Goal: Find specific page/section: Find specific page/section

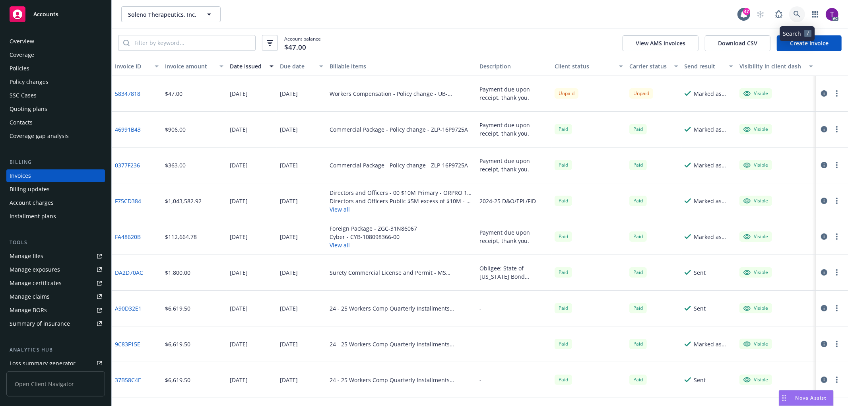
click at [800, 17] on icon at bounding box center [797, 14] width 7 height 7
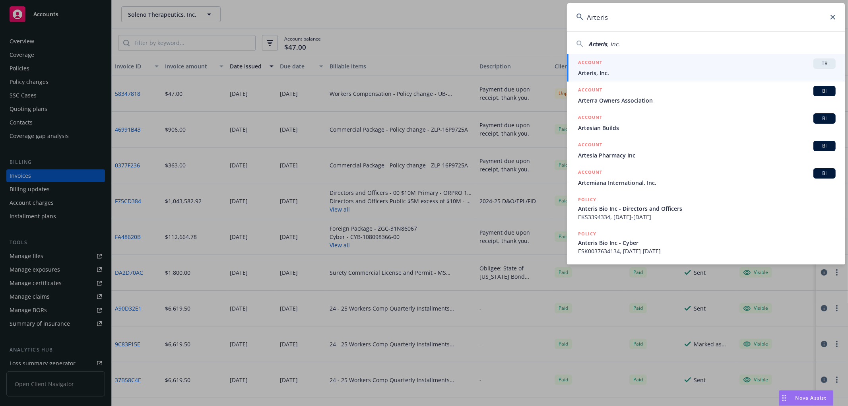
drag, startPoint x: 670, startPoint y: 18, endPoint x: 547, endPoint y: 8, distance: 124.0
click at [547, 8] on div "Arteris Arteris , Inc. ACCOUNT TR Arteris, Inc. ACCOUNT BI Arterra Owners Assoc…" at bounding box center [424, 203] width 848 height 406
paste input "Hope-Grand LLC"
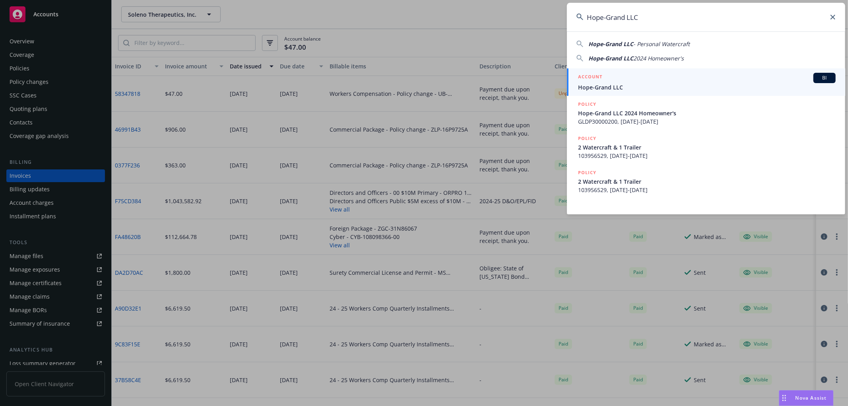
type input "Hope-Grand LLC"
click at [618, 82] on div "ACCOUNT BI" at bounding box center [707, 78] width 258 height 10
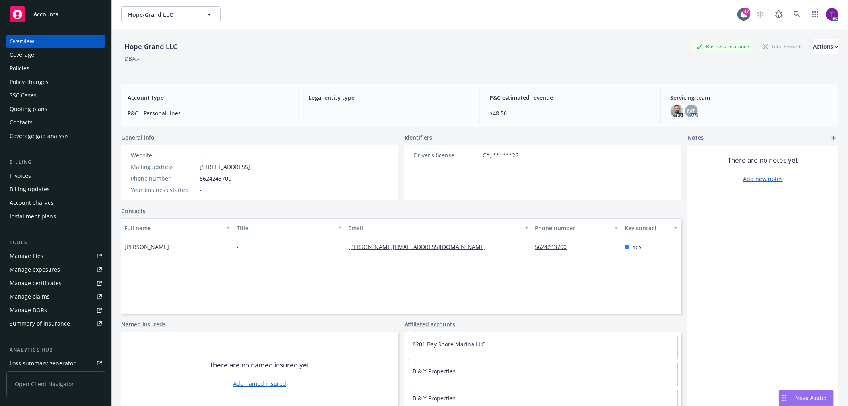
click at [45, 181] on div "Invoices" at bounding box center [56, 175] width 92 height 13
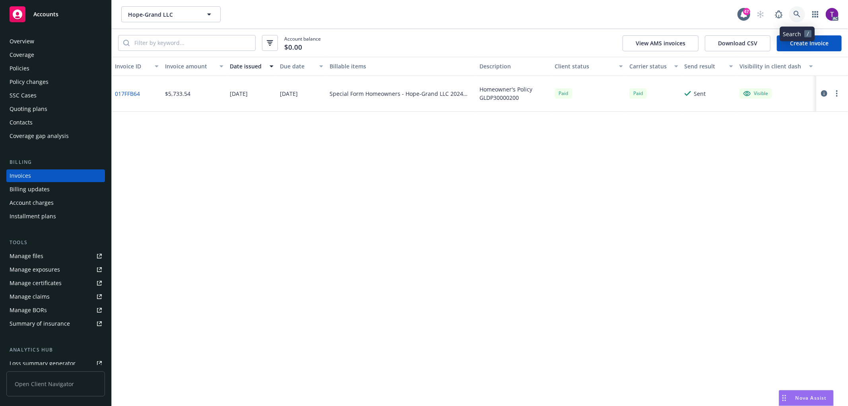
click at [791, 10] on link at bounding box center [797, 14] width 16 height 16
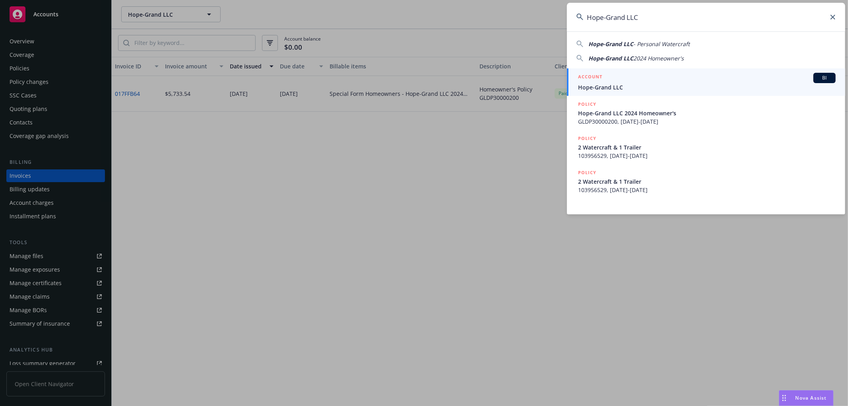
drag, startPoint x: 651, startPoint y: 21, endPoint x: 499, endPoint y: 12, distance: 152.2
click at [499, 12] on div "Hope-Grand LLC Hope-Grand LLC - Personal Watercraft Hope-Grand LLC 2024 Homeown…" at bounding box center [424, 203] width 848 height 406
paste input "GLDP30000200"
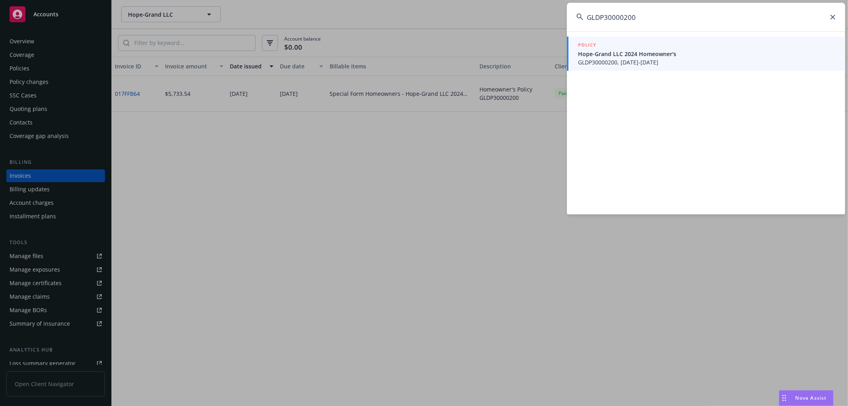
type input "GLDP30000200"
click at [637, 54] on span "Hope-Grand LLC 2024 Homeowner's" at bounding box center [707, 54] width 258 height 8
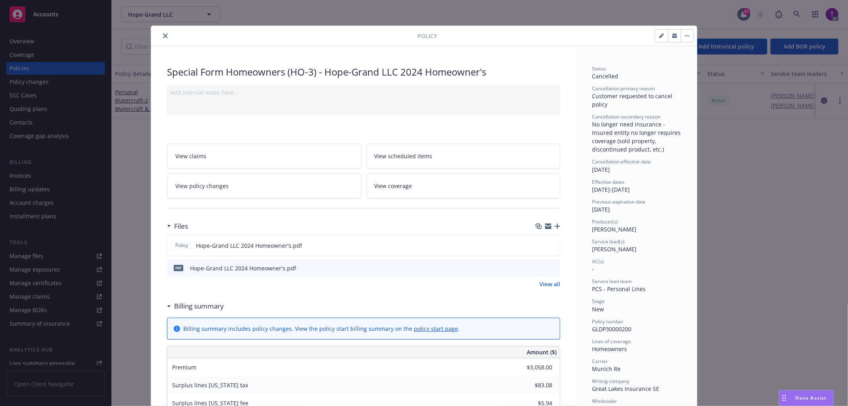
click at [164, 35] on icon "close" at bounding box center [165, 35] width 5 height 5
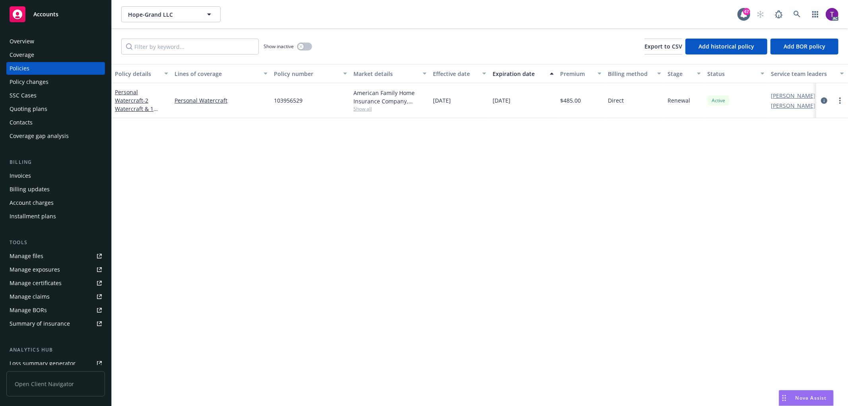
click at [41, 175] on div "Invoices" at bounding box center [56, 175] width 92 height 13
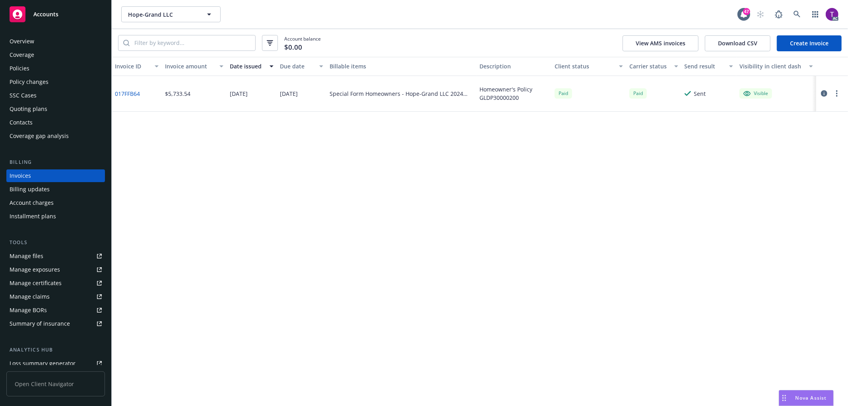
click at [121, 90] on link "017FFB64" at bounding box center [127, 93] width 25 height 8
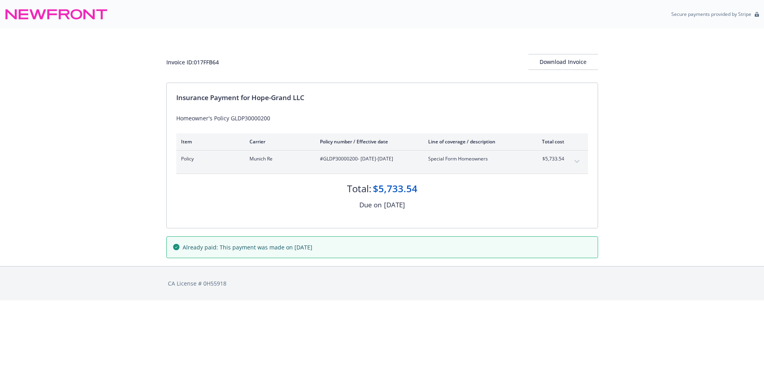
click at [577, 159] on button "expand content" at bounding box center [576, 161] width 13 height 13
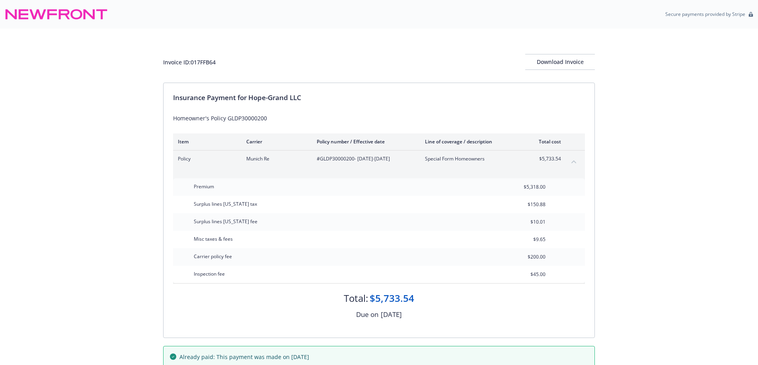
click at [577, 159] on button "collapse content" at bounding box center [573, 161] width 13 height 13
